Goal: Transaction & Acquisition: Purchase product/service

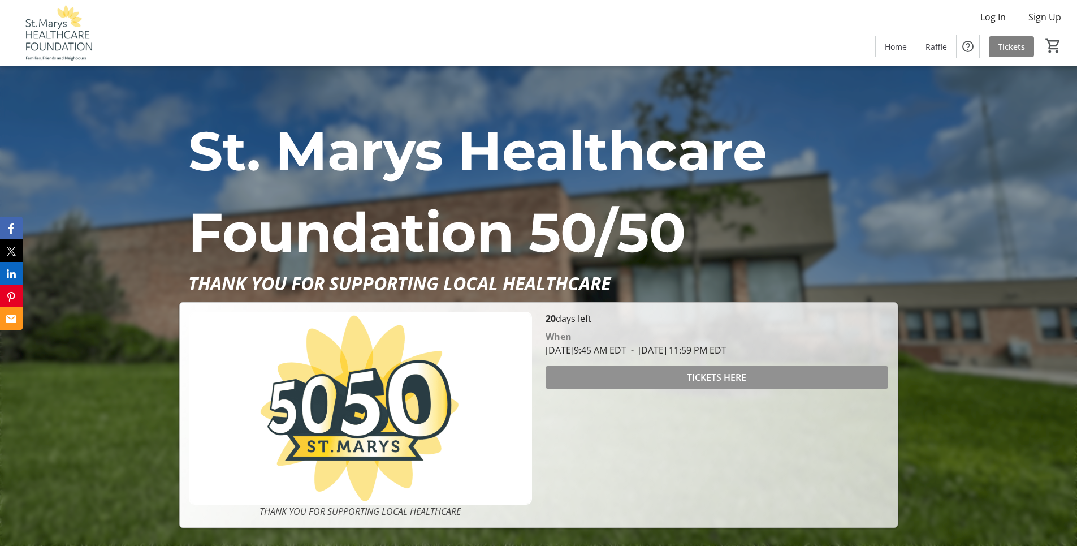
click at [713, 374] on span "TICKETS HERE" at bounding box center [716, 377] width 59 height 14
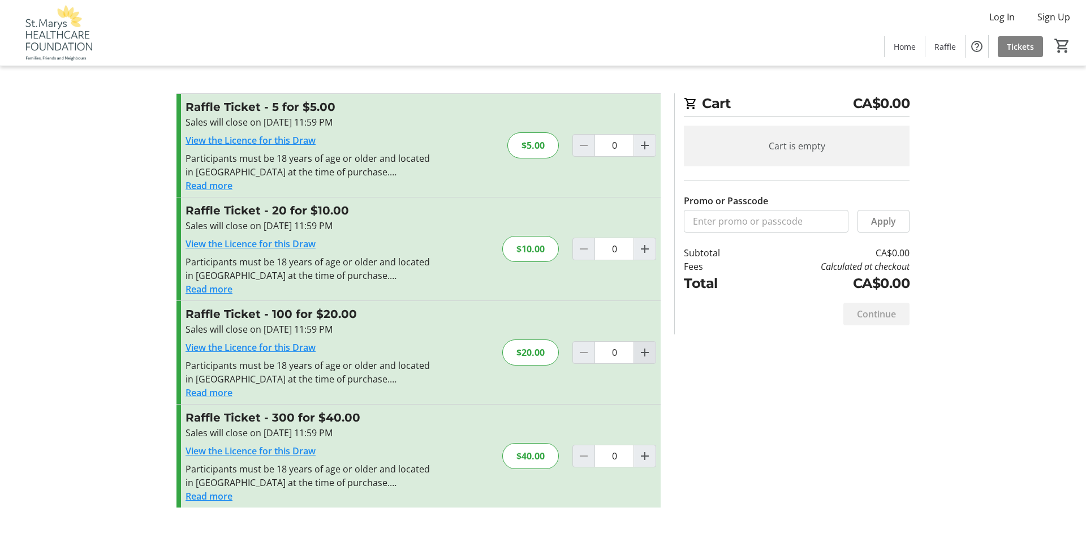
click at [645, 353] on mat-icon "Increment by one" at bounding box center [645, 353] width 14 height 14
type input "1"
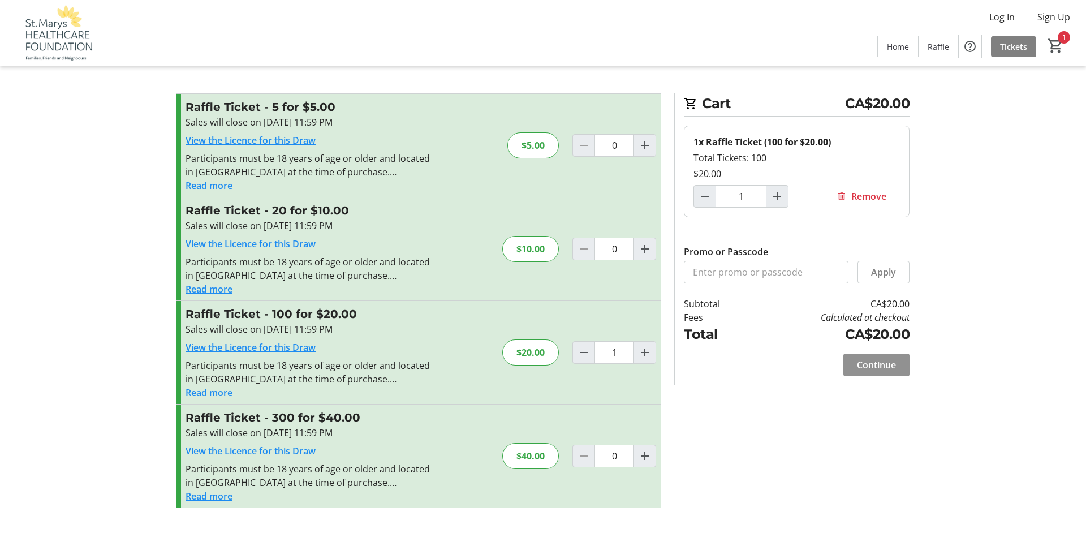
click at [876, 359] on span "Continue" at bounding box center [876, 365] width 39 height 14
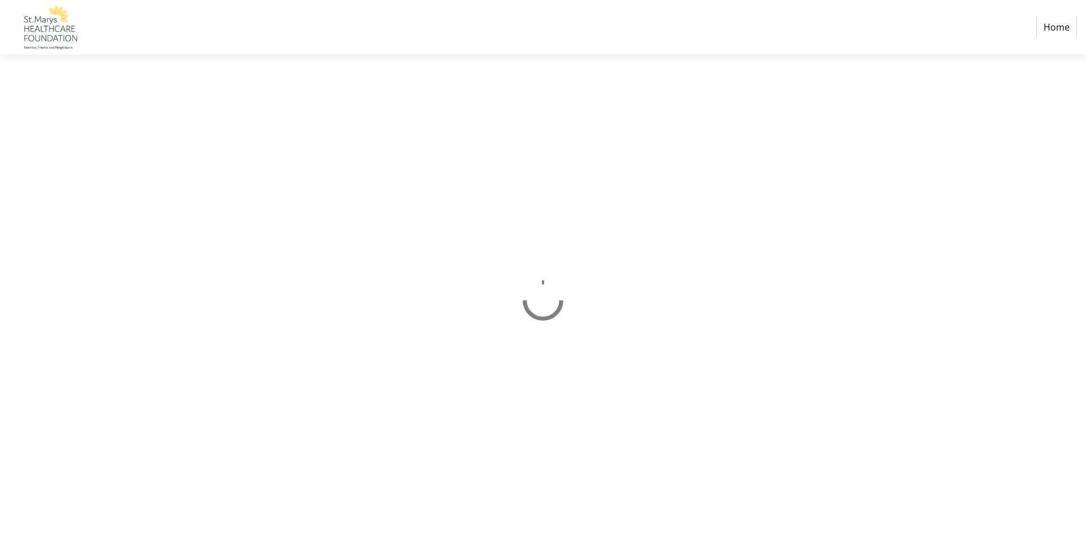
select select "CA"
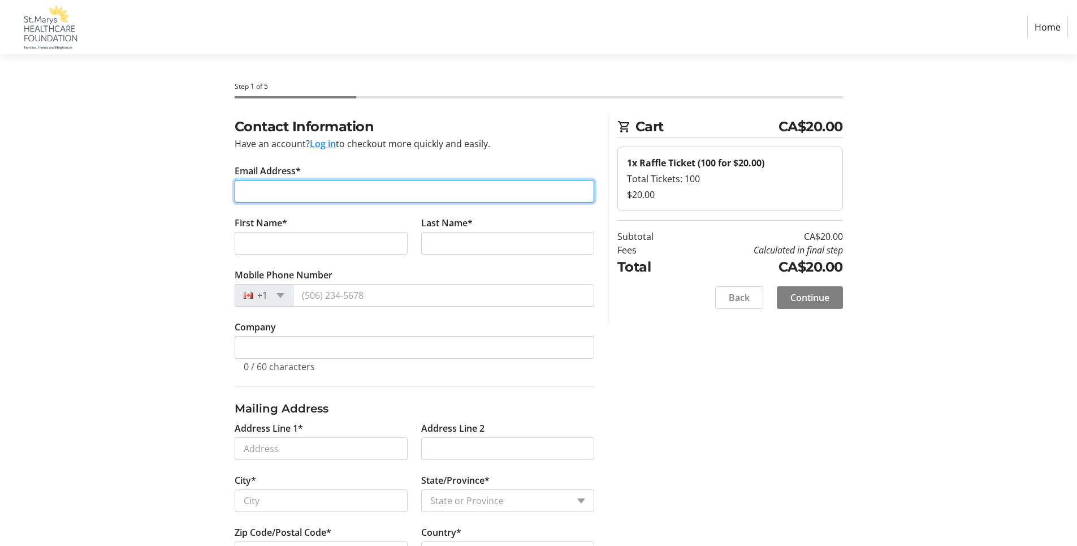
click at [254, 190] on input "Email Address*" at bounding box center [415, 191] width 360 height 23
type input "[EMAIL_ADDRESS][DOMAIN_NAME]"
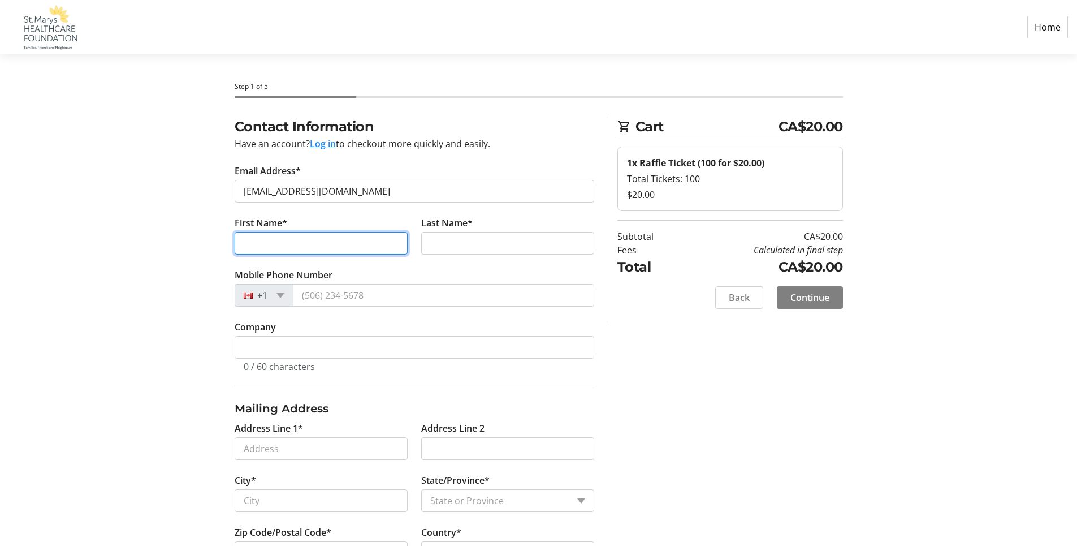
type input "[PERSON_NAME]"
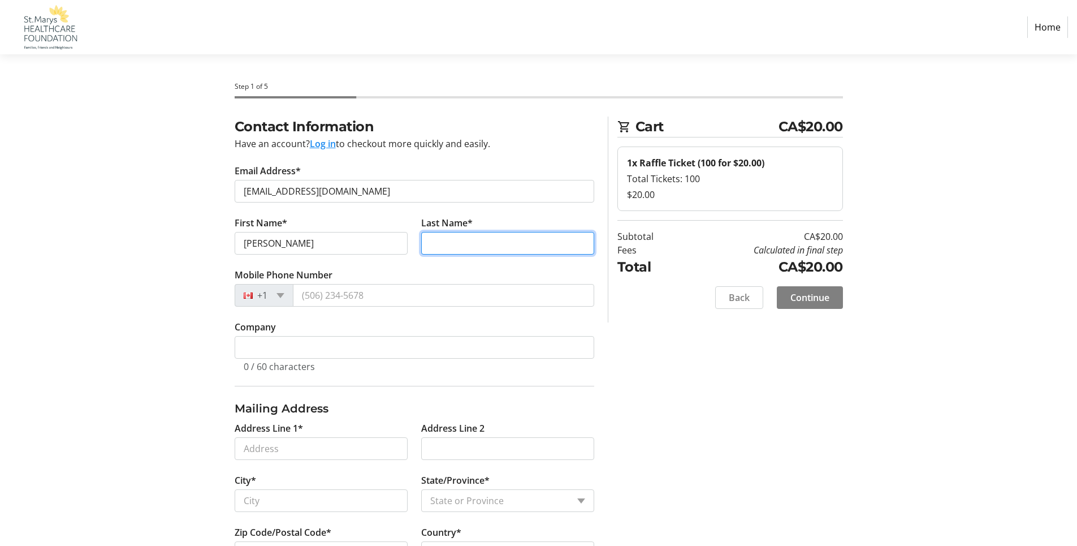
type input "[PERSON_NAME]"
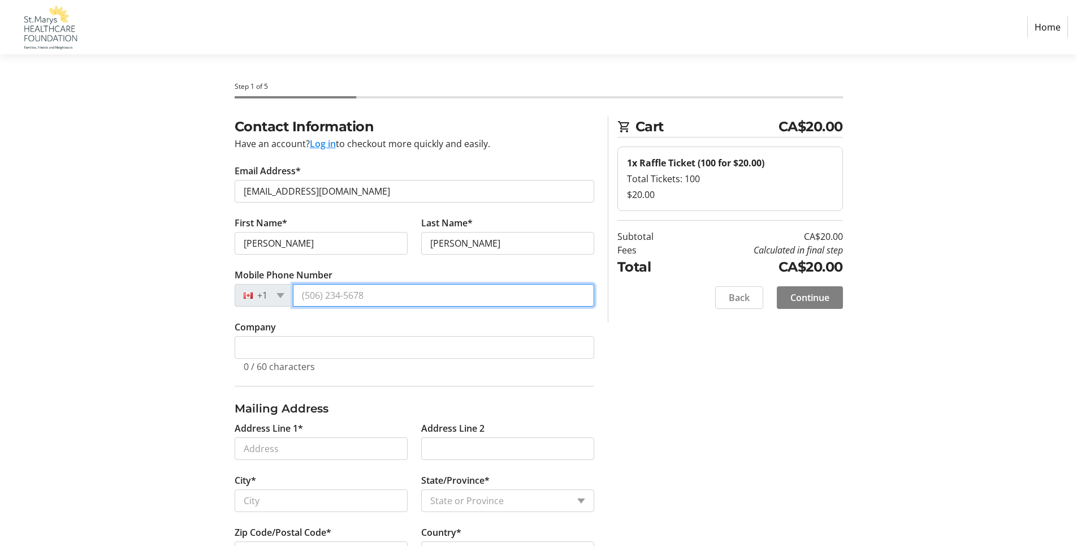
type input "[PHONE_NUMBER]"
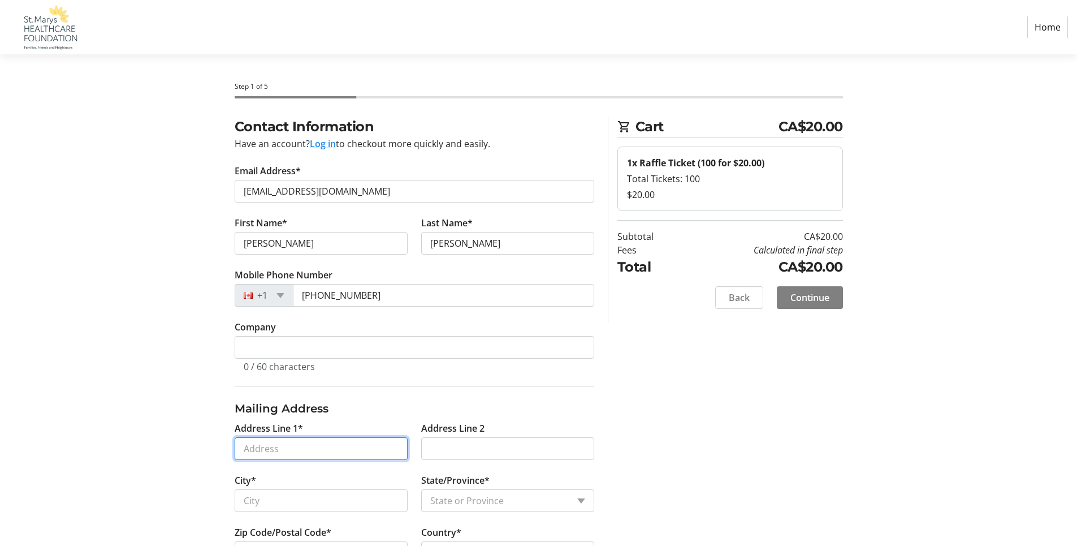
type input "[STREET_ADDRESS]"
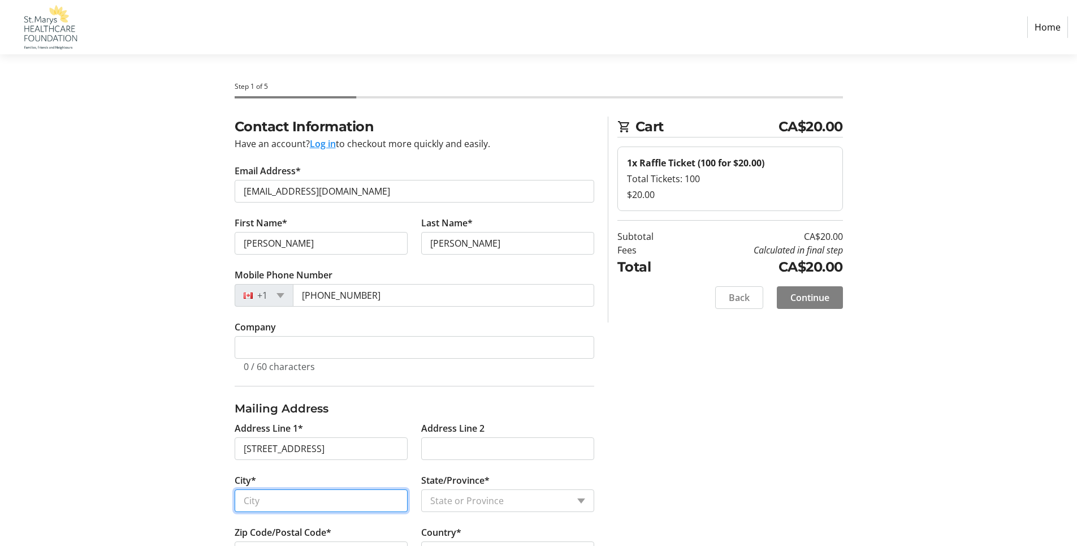
type input "St. Marys"
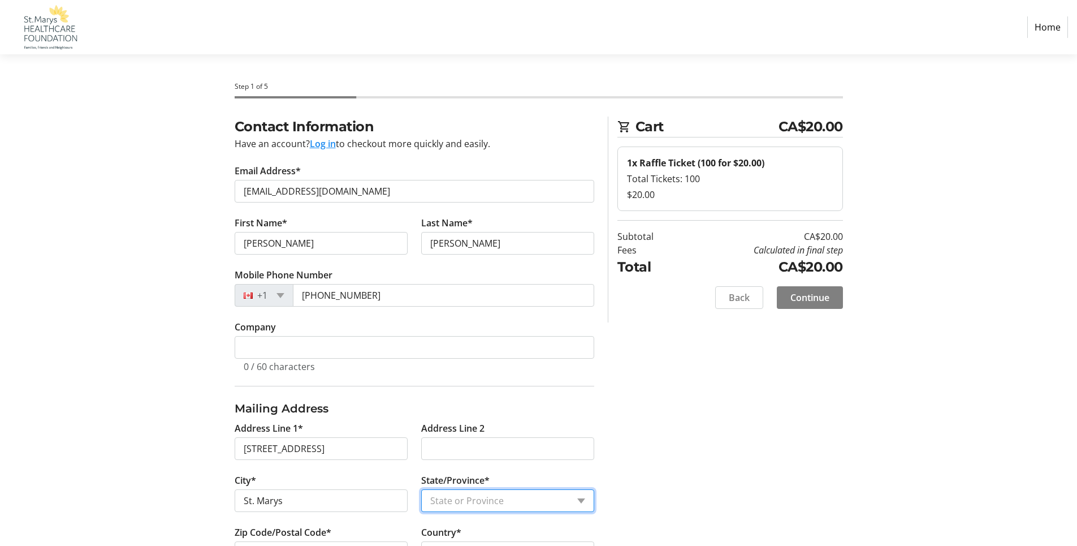
select select "ON"
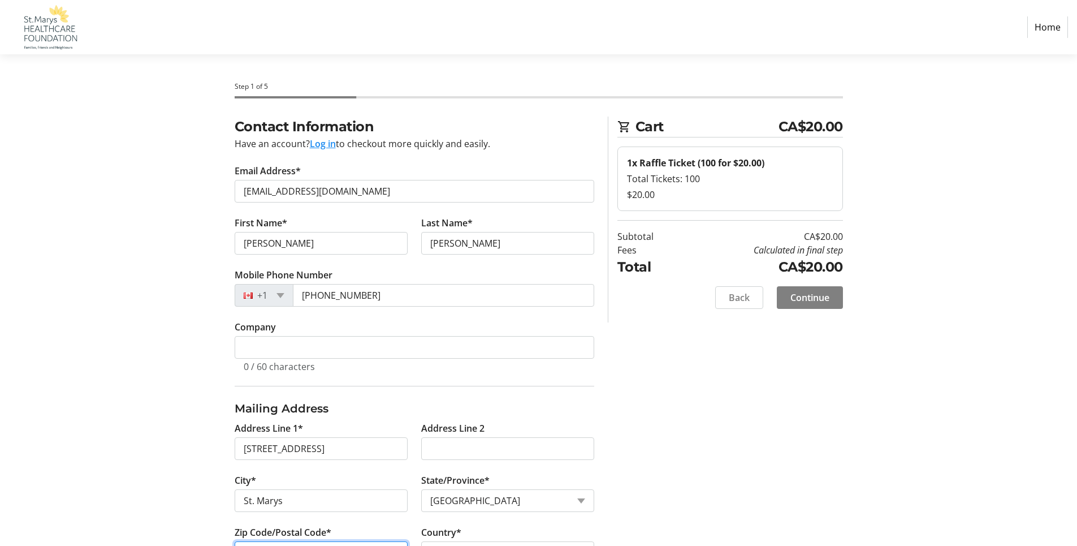
type input "N4X 1B7"
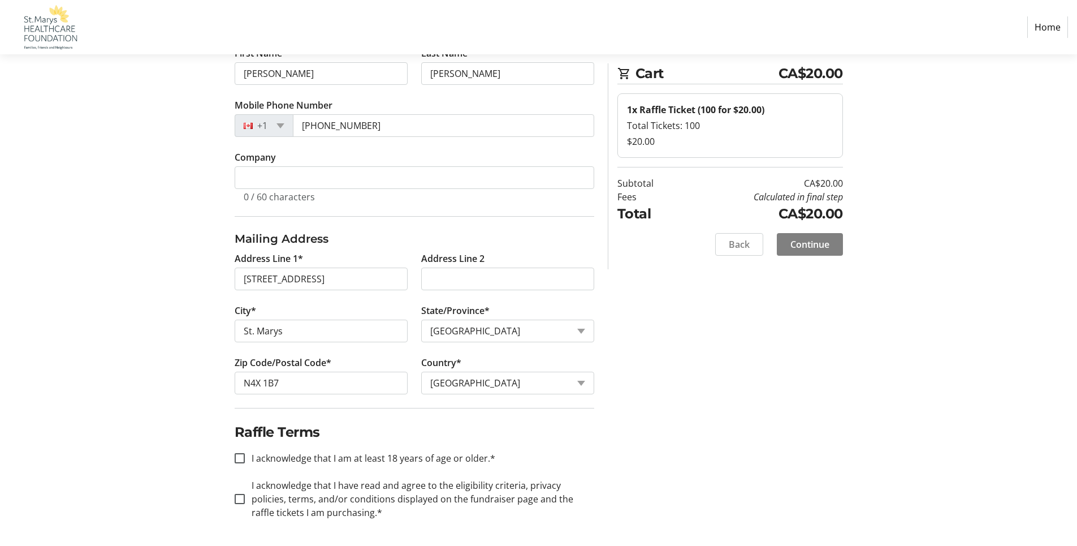
scroll to position [170, 0]
click at [241, 455] on input "I acknowledge that I am at least 18 years of age or older.*" at bounding box center [240, 457] width 10 height 10
checkbox input "true"
click at [239, 495] on input "I acknowledge that I have read and agree to the eligibility criteria, privacy p…" at bounding box center [240, 498] width 10 height 10
checkbox input "true"
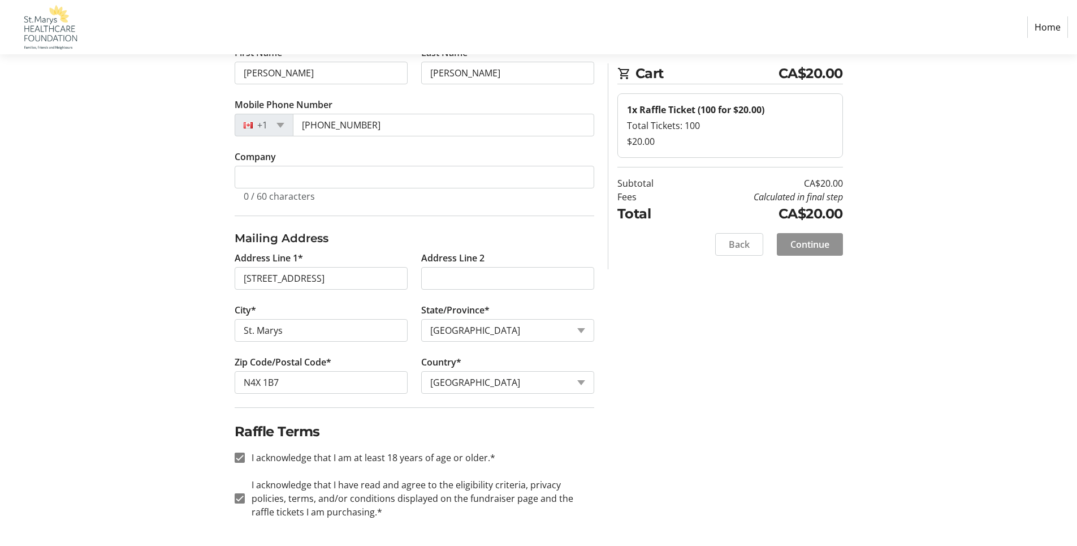
click at [805, 240] on span "Continue" at bounding box center [810, 245] width 39 height 14
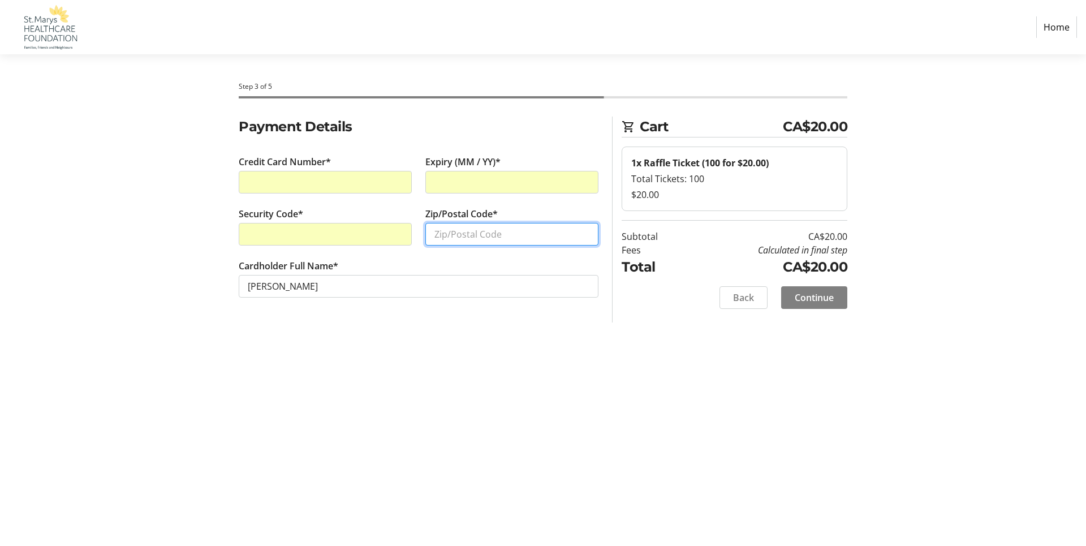
click at [441, 232] on input "Zip/Postal Code*" at bounding box center [511, 234] width 173 height 23
type input "N4X1B7"
click at [811, 295] on span "Continue" at bounding box center [814, 298] width 39 height 14
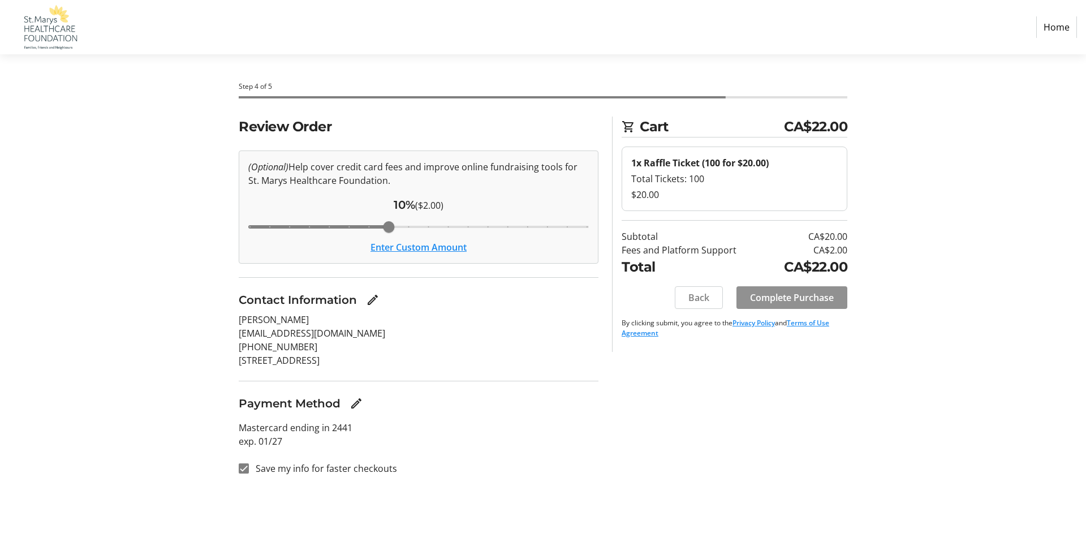
click at [787, 296] on span "Complete Purchase" at bounding box center [792, 298] width 84 height 14
